Goal: Information Seeking & Learning: Learn about a topic

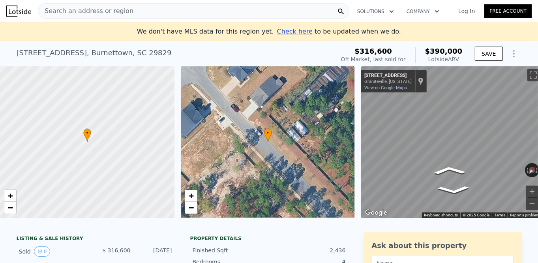
click at [537, 132] on html "Search an address or region Solutions Company Open main menu Log In Free Accoun…" at bounding box center [269, 131] width 538 height 263
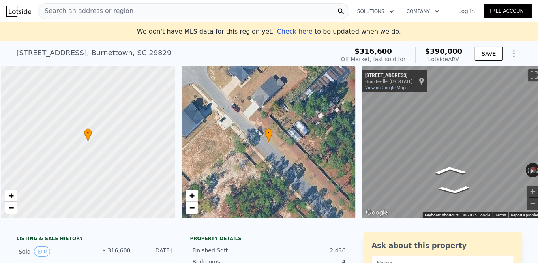
scroll to position [0, 3]
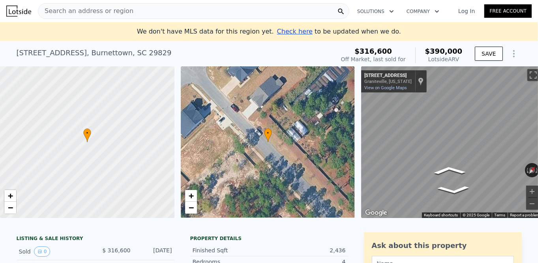
click at [511, 55] on icon "Show Options" at bounding box center [513, 53] width 9 height 9
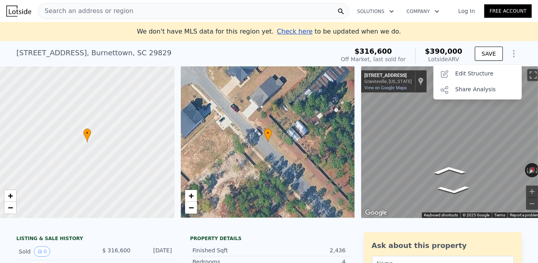
click at [511, 55] on icon "Show Options" at bounding box center [513, 53] width 9 height 9
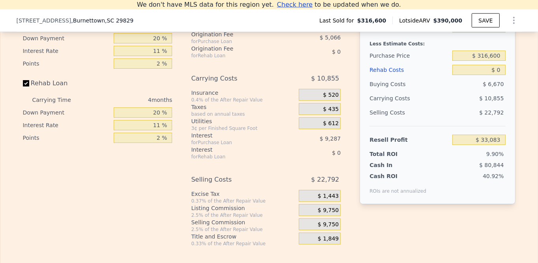
scroll to position [1016, 0]
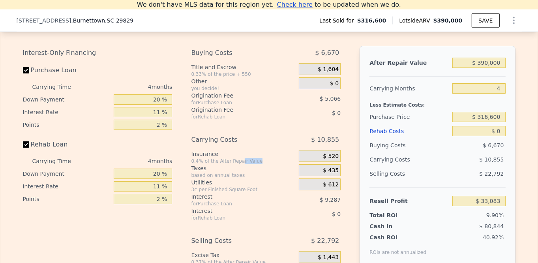
drag, startPoint x: 235, startPoint y: 167, endPoint x: 254, endPoint y: 167, distance: 18.9
click at [254, 164] on div "0.4% of the After Repair Value" at bounding box center [243, 161] width 105 height 6
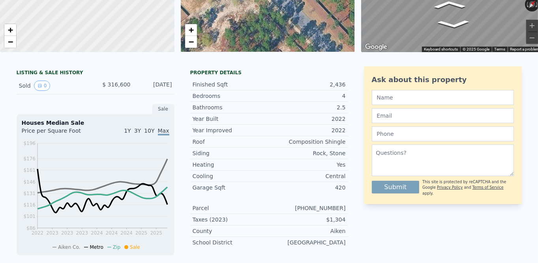
scroll to position [0, 0]
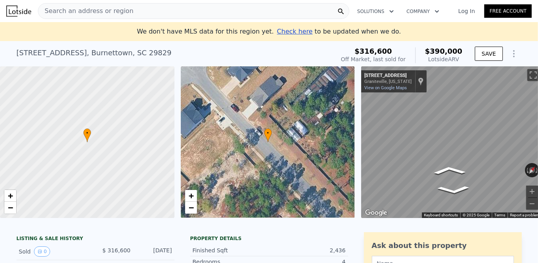
click at [262, 11] on div "Search an address or region" at bounding box center [193, 11] width 311 height 16
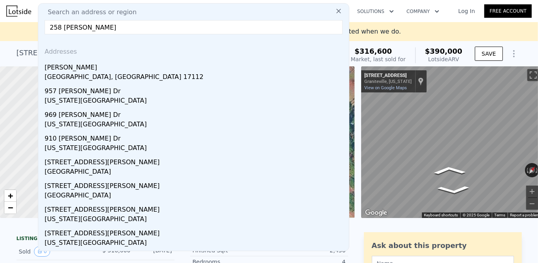
click at [57, 26] on input "258 [PERSON_NAME]" at bounding box center [194, 27] width 298 height 14
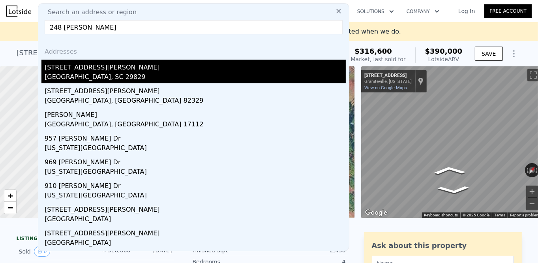
type input "248 [PERSON_NAME]"
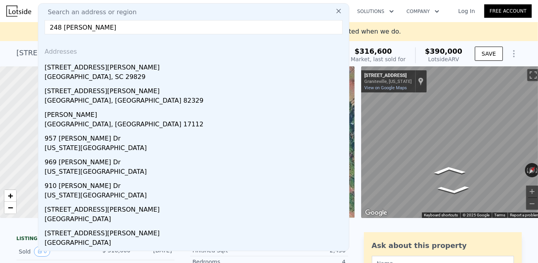
click at [113, 75] on div "[GEOGRAPHIC_DATA], SC 29829" at bounding box center [195, 77] width 301 height 11
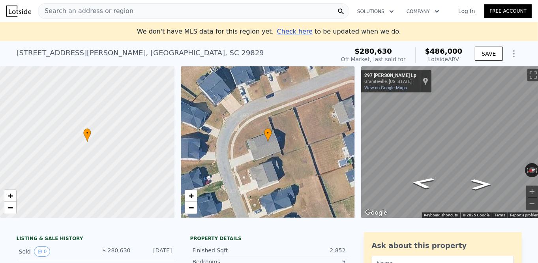
click at [65, 12] on span "Search an address or region" at bounding box center [85, 10] width 95 height 9
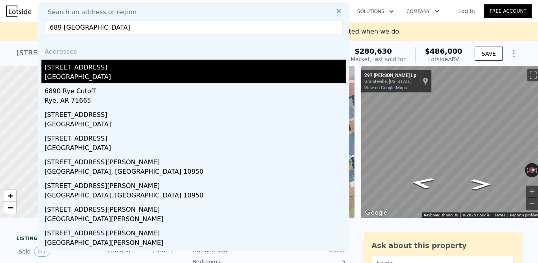
type input "689 [GEOGRAPHIC_DATA]"
click at [95, 80] on div "[GEOGRAPHIC_DATA]" at bounding box center [195, 77] width 301 height 11
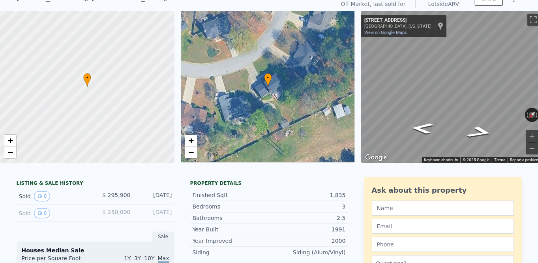
scroll to position [3, 0]
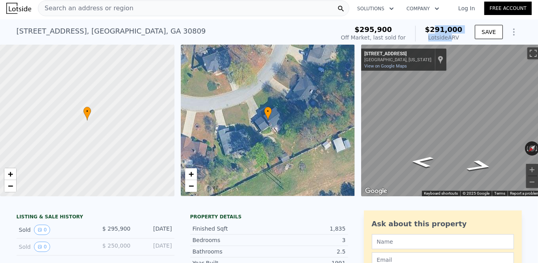
drag, startPoint x: 437, startPoint y: 32, endPoint x: 451, endPoint y: 36, distance: 14.0
click at [451, 36] on div "$291,000 Lotside ARV" at bounding box center [438, 34] width 47 height 16
click at [451, 36] on div "Lotside ARV" at bounding box center [443, 38] width 37 height 8
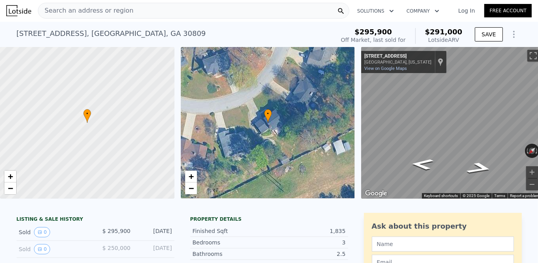
scroll to position [0, 0]
click at [306, 10] on div "Search an address or region" at bounding box center [193, 11] width 311 height 16
click at [469, 207] on div at bounding box center [269, 203] width 538 height 8
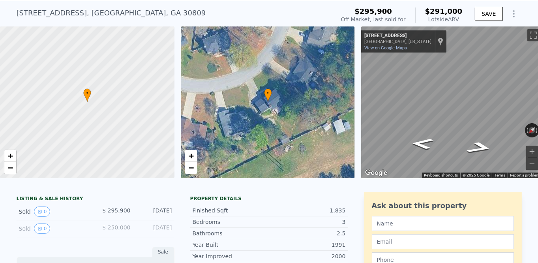
scroll to position [3, 0]
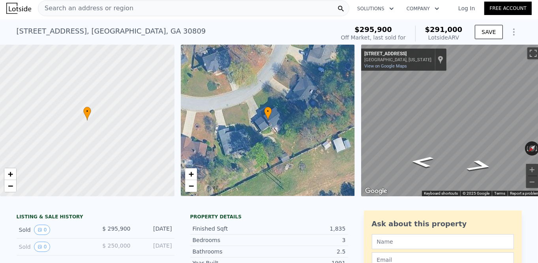
click at [112, 5] on span "Search an address or region" at bounding box center [85, 8] width 95 height 9
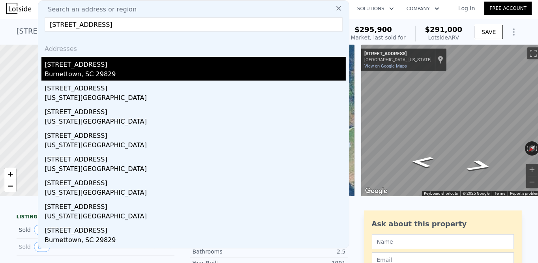
type input "[STREET_ADDRESS]"
click at [88, 71] on div "Burnettown, SC 29829" at bounding box center [195, 74] width 301 height 11
type input "1779"
type input "3187"
type input "$ 390,000"
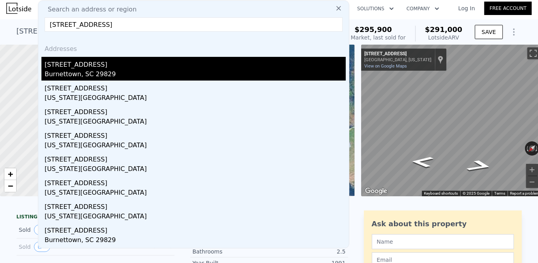
type input "$ 33,083"
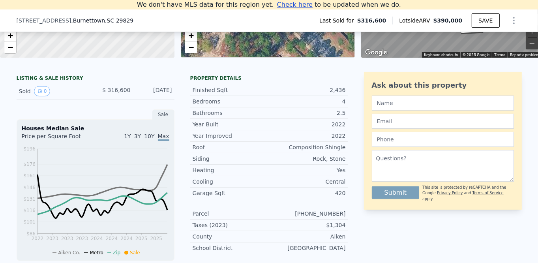
scroll to position [151, 0]
click at [39, 96] on button "0" at bounding box center [42, 91] width 17 height 10
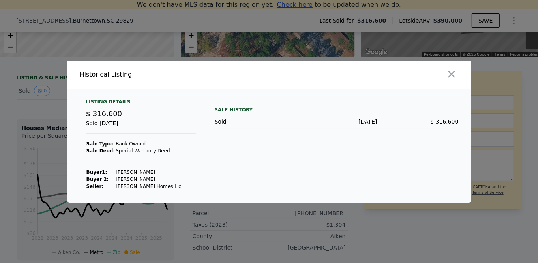
drag, startPoint x: 314, startPoint y: 176, endPoint x: 323, endPoint y: 189, distance: 15.2
click at [323, 189] on div "Sale History Sold [DATE] $ 316,600" at bounding box center [337, 144] width 244 height 91
drag, startPoint x: 188, startPoint y: 180, endPoint x: 94, endPoint y: 168, distance: 95.0
click at [94, 168] on div "Listing Details $ 316,600 Sold [DATE] Sale Type: Bank Owned Sale Deed: Special …" at bounding box center [141, 144] width 122 height 91
drag, startPoint x: 119, startPoint y: 173, endPoint x: 129, endPoint y: 169, distance: 11.2
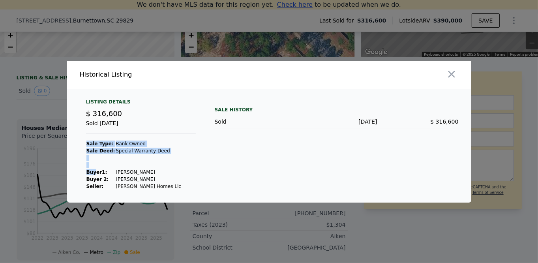
click at [119, 173] on td "[PERSON_NAME]" at bounding box center [148, 171] width 66 height 7
click at [454, 75] on icon "button" at bounding box center [451, 74] width 11 height 11
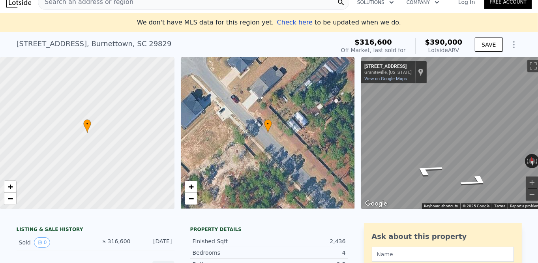
scroll to position [0, 0]
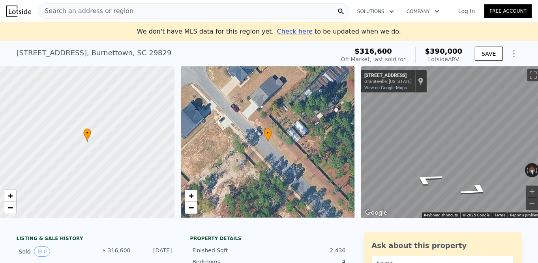
click at [133, 17] on div "Search an address or region" at bounding box center [193, 11] width 311 height 16
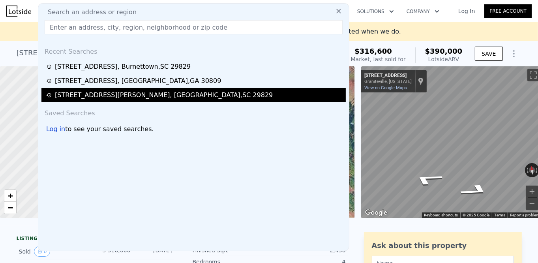
click at [128, 88] on div "[STREET_ADDRESS][PERSON_NAME]" at bounding box center [193, 95] width 304 height 14
click at [112, 98] on div "[STREET_ADDRESS][PERSON_NAME]" at bounding box center [164, 94] width 218 height 9
type input "3.5"
type input "2118"
type input "3807"
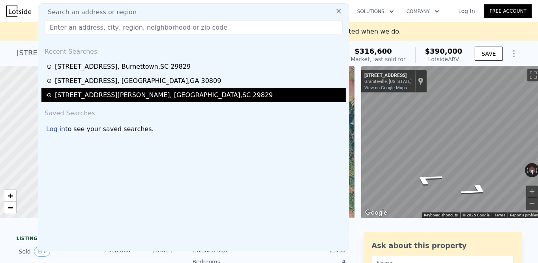
type input "$ 486,000"
type input "$ 161,160"
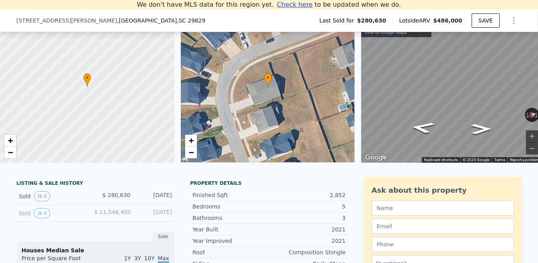
scroll to position [109, 0]
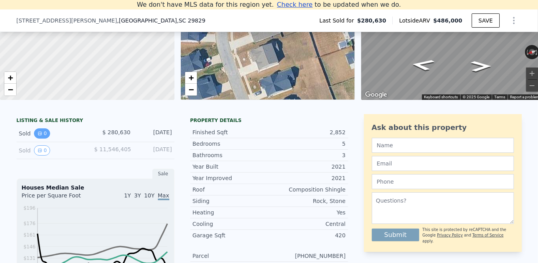
click at [41, 138] on button "0" at bounding box center [42, 133] width 17 height 10
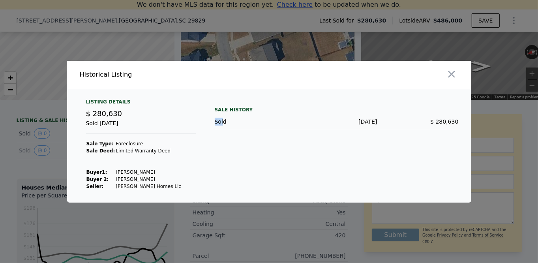
drag, startPoint x: 213, startPoint y: 162, endPoint x: 222, endPoint y: 186, distance: 25.6
click at [222, 186] on div "Listing Details $ 280,630 Sold [DATE] Sale Type: Foreclosure Sale Deed: Limited…" at bounding box center [269, 151] width 404 height 104
click at [222, 186] on div "Sale History Sold [DATE] $ 280,630" at bounding box center [337, 144] width 244 height 91
click at [451, 74] on icon "button" at bounding box center [451, 74] width 7 height 7
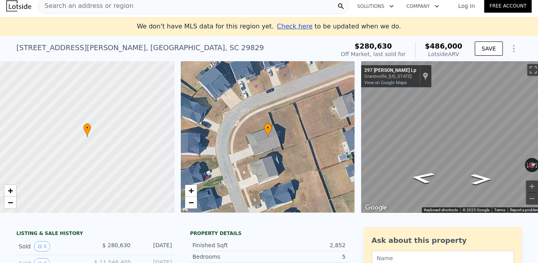
scroll to position [0, 0]
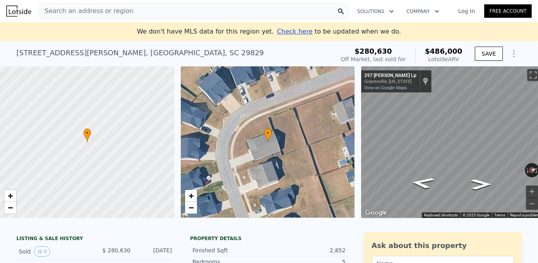
drag, startPoint x: 434, startPoint y: 52, endPoint x: 458, endPoint y: 60, distance: 26.1
click at [458, 60] on div "$486,000 Lotside ARV" at bounding box center [438, 55] width 47 height 16
click at [458, 60] on div "Lotside ARV" at bounding box center [443, 59] width 37 height 8
drag, startPoint x: 449, startPoint y: 47, endPoint x: 454, endPoint y: 47, distance: 4.7
click at [454, 47] on span "$486,000" at bounding box center [443, 51] width 37 height 8
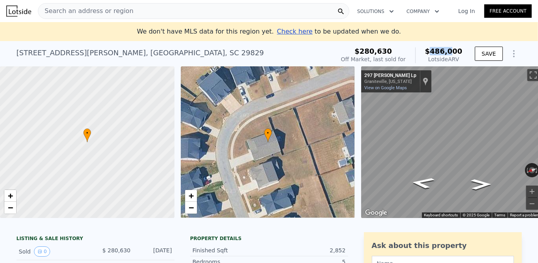
click at [453, 48] on span "$486,000" at bounding box center [443, 51] width 37 height 8
click at [107, 15] on span "Search an address or region" at bounding box center [85, 10] width 95 height 9
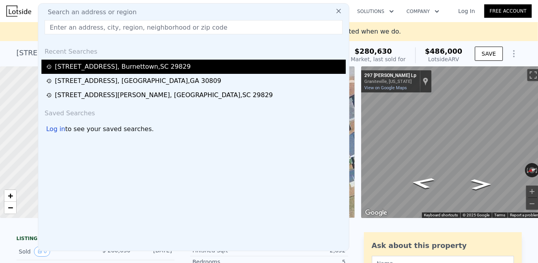
click at [98, 71] on div "[STREET_ADDRESS][PERSON_NAME]" at bounding box center [123, 66] width 136 height 9
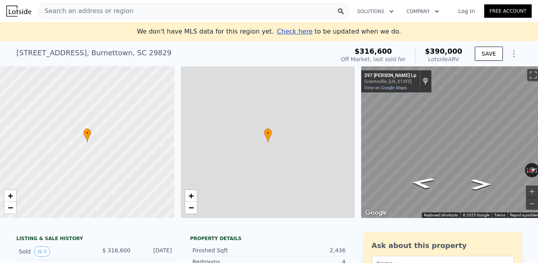
type input "3"
type input "1779"
type input "3187"
type input "$ 390,000"
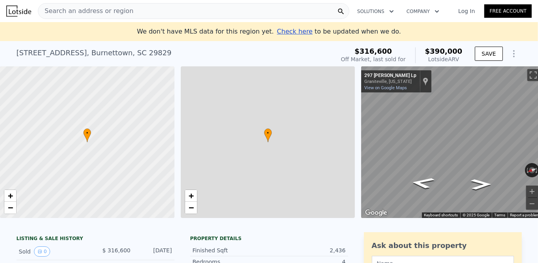
type input "$ 33,083"
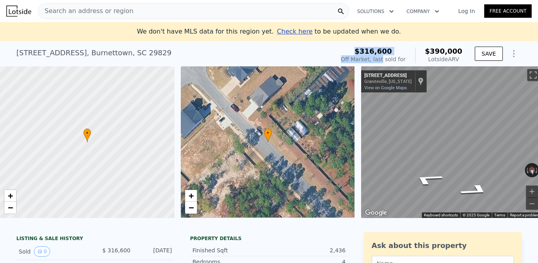
drag, startPoint x: 372, startPoint y: 44, endPoint x: 393, endPoint y: 58, distance: 24.6
click at [393, 58] on div "$316,600 Off Market, last sold for $390,000 Lotside ARV" at bounding box center [402, 55] width 128 height 22
click at [393, 58] on div "Off Market, last sold for" at bounding box center [373, 59] width 65 height 8
click at [232, 6] on div "Search an address or region" at bounding box center [193, 11] width 311 height 16
